Goal: Task Accomplishment & Management: Use online tool/utility

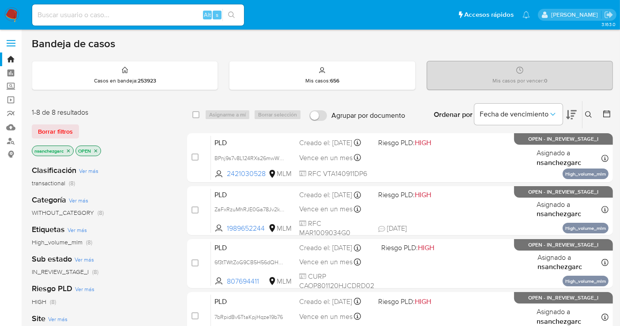
click at [70, 149] on icon "close-filter" at bounding box center [68, 150] width 3 height 3
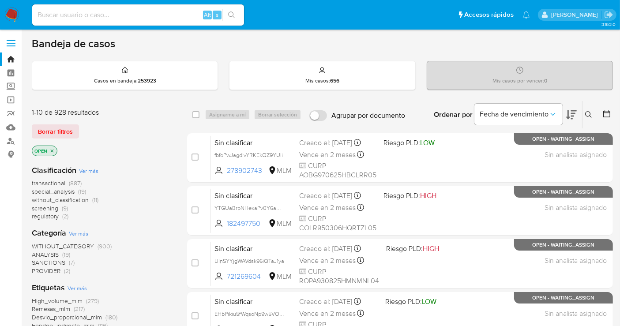
click at [78, 198] on span "without_classification" at bounding box center [60, 200] width 57 height 9
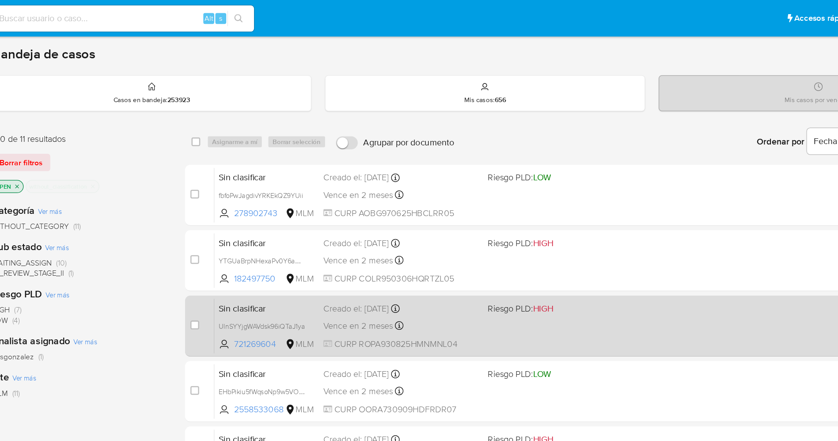
drag, startPoint x: 121, startPoint y: 234, endPoint x: 210, endPoint y: 246, distance: 90.5
click at [210, 246] on div "1-10 de 11 resultados Borrar filtros OPEN without_classification Categoría Ver …" at bounding box center [431, 396] width 799 height 591
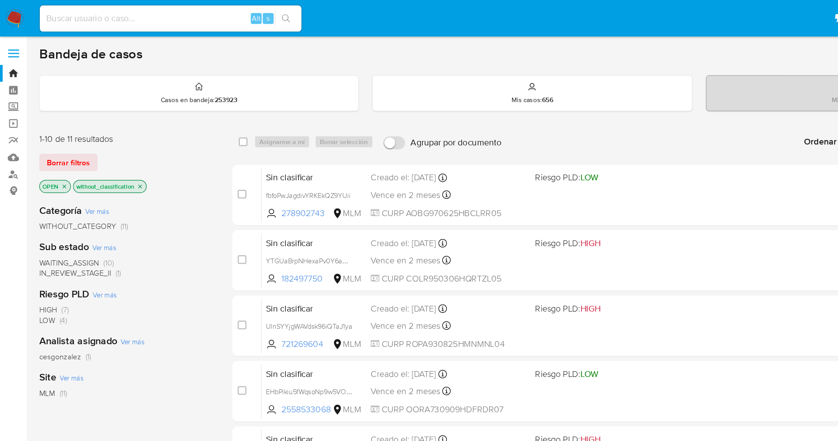
click at [129, 283] on div "Analista asignado Ver más cesgonzalez (1)" at bounding box center [103, 282] width 142 height 23
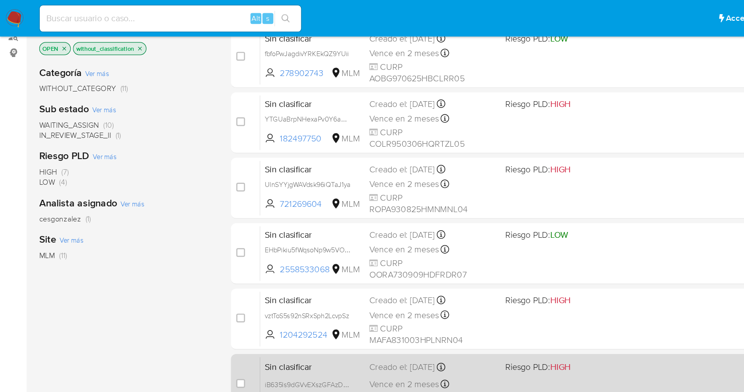
scroll to position [95, 0]
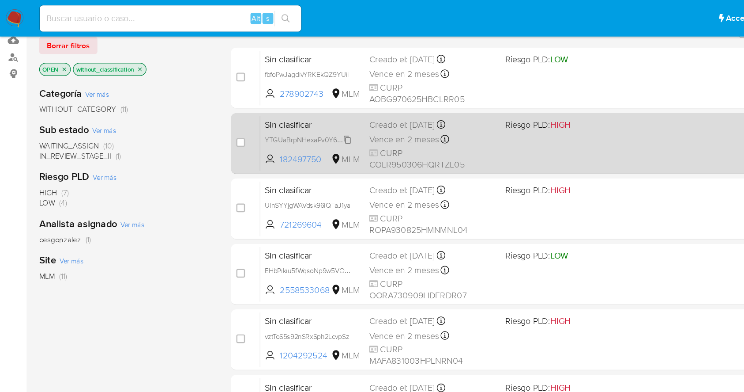
click at [280, 110] on span "YTGUaBrpNHexaPv0Y6amuiVp" at bounding box center [253, 113] width 77 height 10
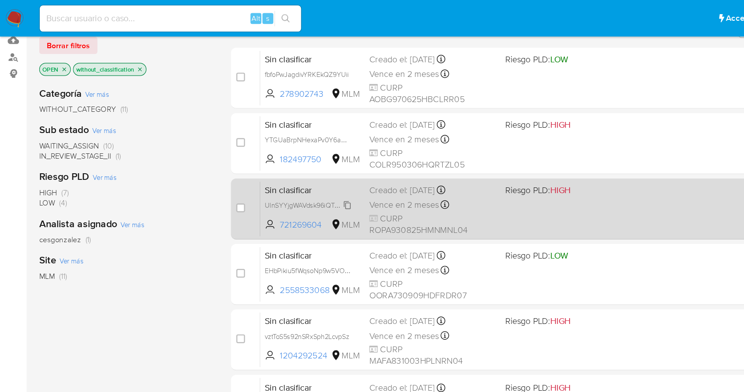
click at [284, 166] on span "UlnSYYjgWAVdsk96iQTaJ1ya" at bounding box center [250, 166] width 70 height 10
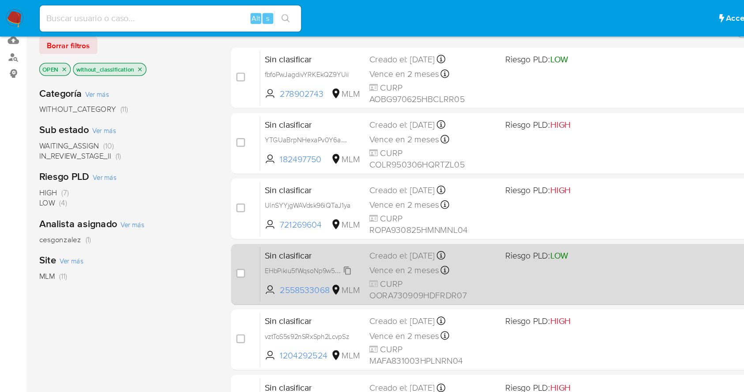
click at [281, 215] on span "EHbPikiu5fWqsoNp9w5VOzCJ" at bounding box center [252, 219] width 74 height 10
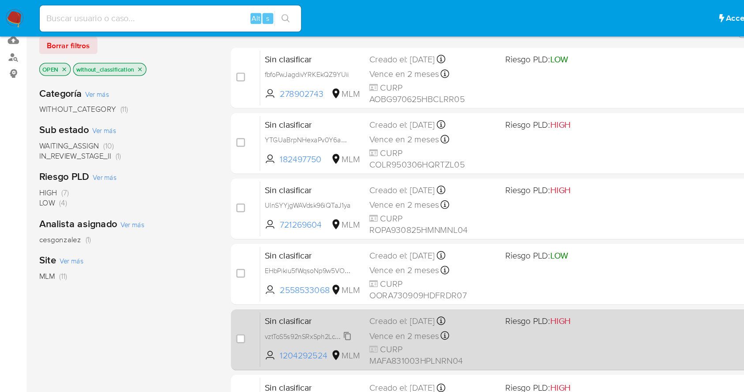
click at [283, 273] on span "vztToS5s92nSRxSph2LcvpSz" at bounding box center [249, 272] width 68 height 10
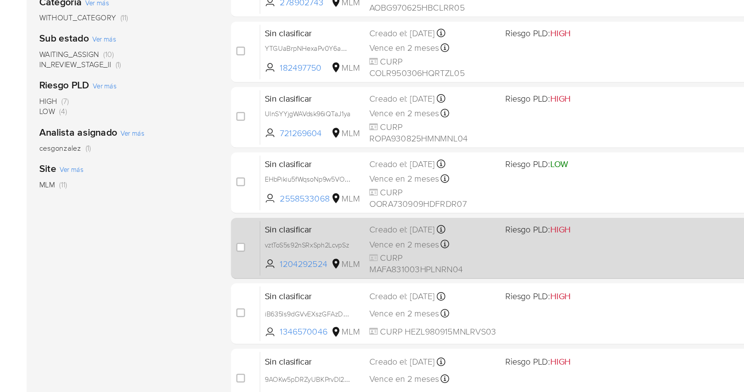
scroll to position [94, 0]
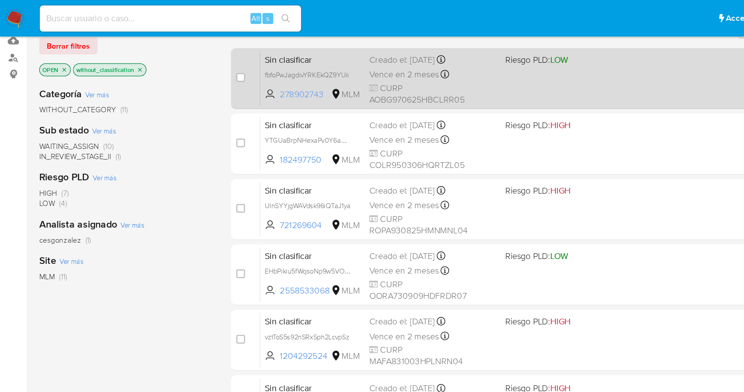
drag, startPoint x: 265, startPoint y: 74, endPoint x: 228, endPoint y: 79, distance: 36.9
click at [228, 79] on span "278902743" at bounding box center [247, 77] width 40 height 10
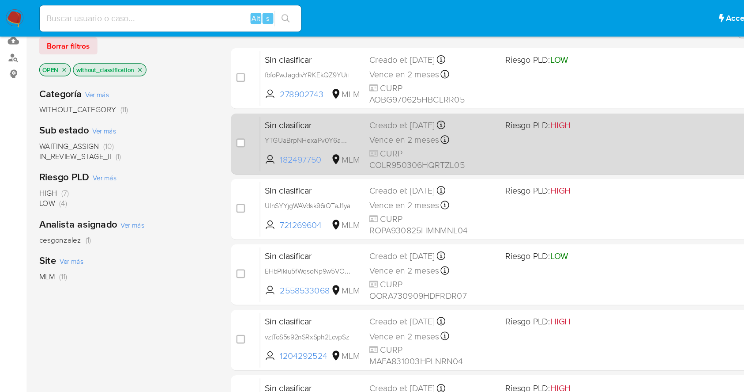
drag, startPoint x: 262, startPoint y: 128, endPoint x: 224, endPoint y: 130, distance: 38.5
click at [224, 130] on span "182497750 MLM" at bounding box center [254, 130] width 78 height 10
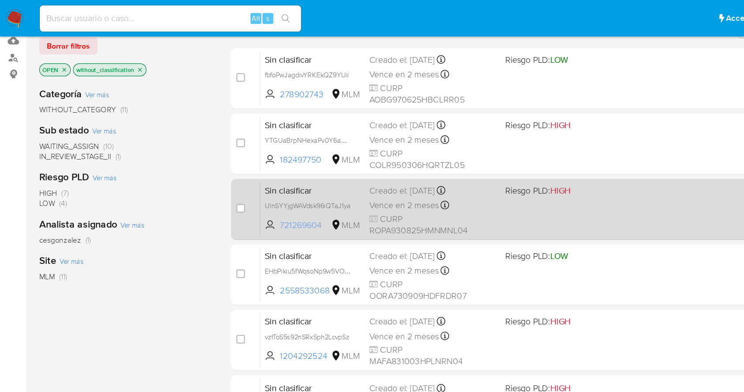
drag, startPoint x: 263, startPoint y: 181, endPoint x: 228, endPoint y: 183, distance: 34.5
click at [228, 183] on span "721269604" at bounding box center [247, 183] width 40 height 10
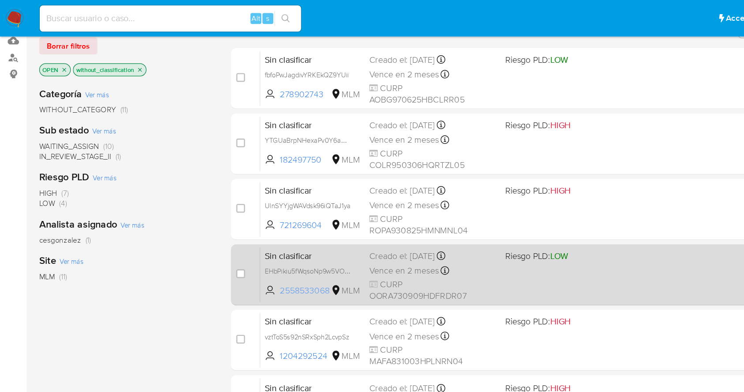
drag, startPoint x: 267, startPoint y: 235, endPoint x: 226, endPoint y: 238, distance: 41.2
click at [226, 238] on span "2558533068 MLM" at bounding box center [254, 235] width 78 height 10
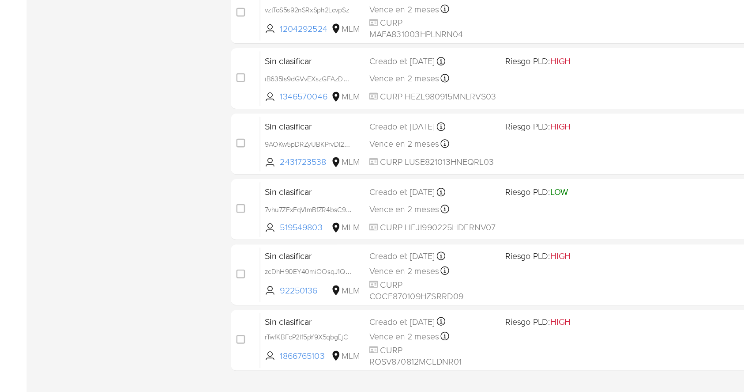
scroll to position [336, 0]
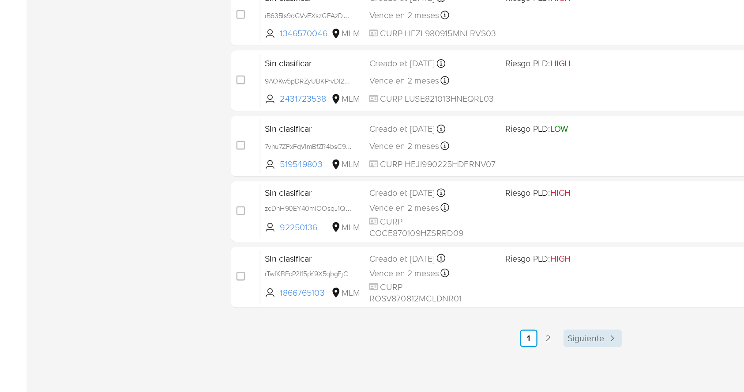
click at [471, 326] on span "Siguiente" at bounding box center [476, 347] width 30 height 7
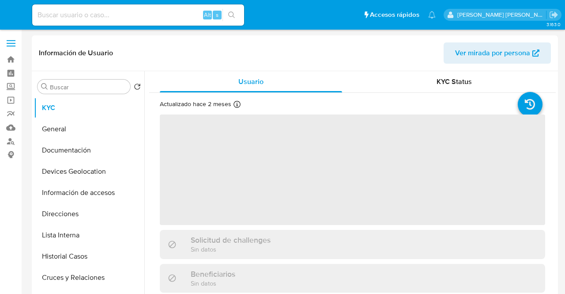
select select "10"
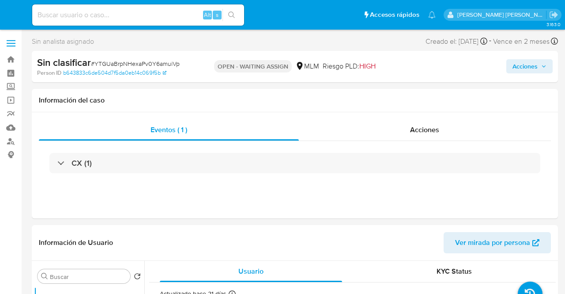
select select "10"
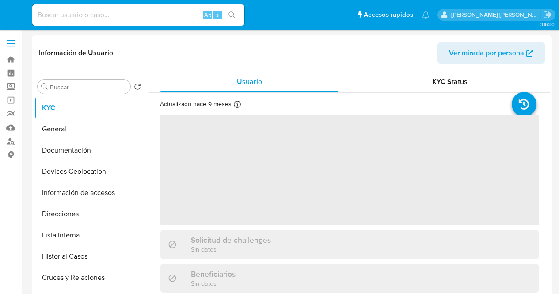
select select "10"
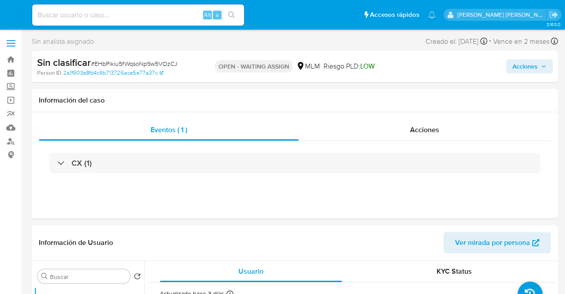
select select "10"
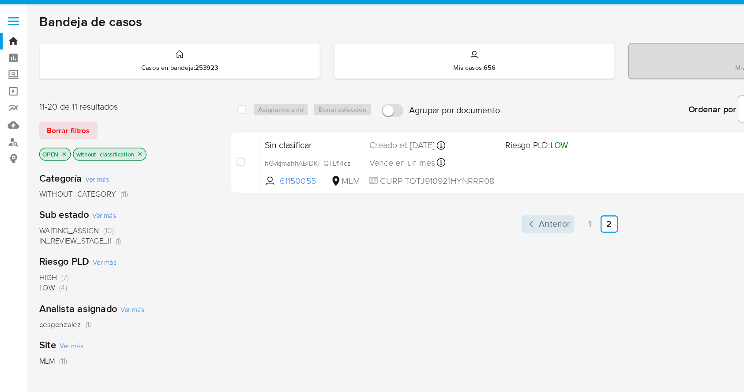
click at [452, 200] on link "Anterior" at bounding box center [444, 207] width 43 height 14
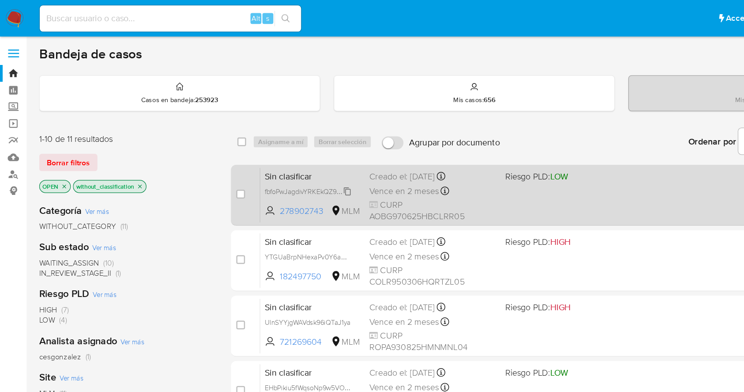
click at [280, 153] on span "fbfoPwJagdivYRKEkQZ9YUii" at bounding box center [249, 155] width 68 height 10
